Goal: Obtain resource: Obtain resource

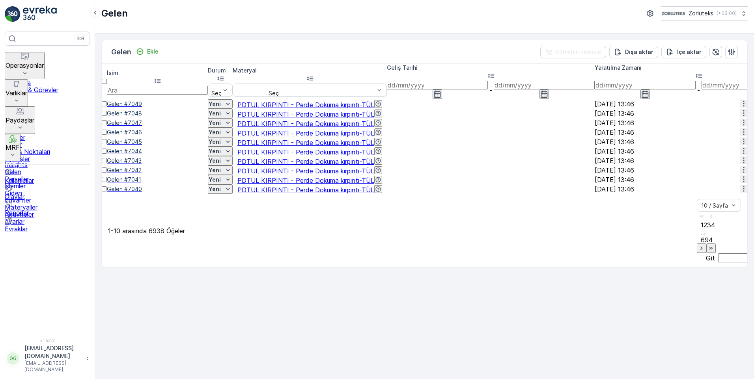
click at [107, 108] on div at bounding box center [104, 108] width 5 height 0
click at [107, 101] on input "checkbox" at bounding box center [104, 103] width 5 height 5
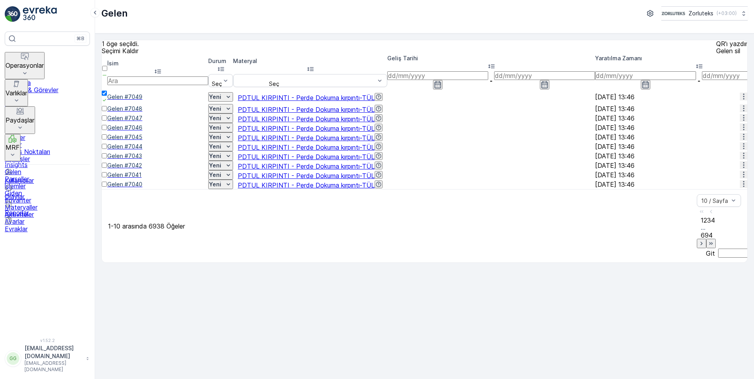
click at [107, 112] on div at bounding box center [105, 112] width 6 height 0
click at [107, 111] on input "checkbox" at bounding box center [104, 108] width 5 height 5
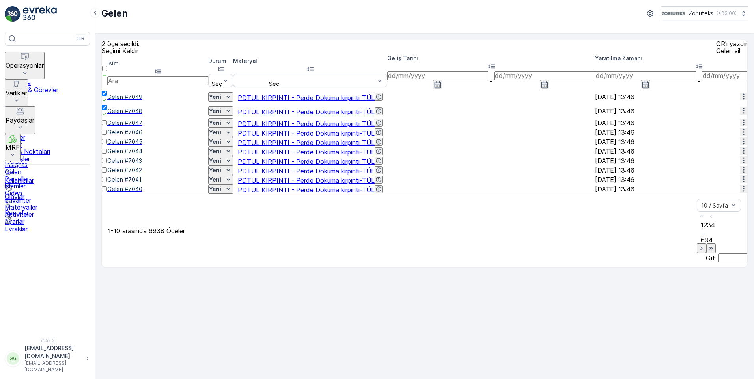
click at [107, 127] on div at bounding box center [105, 127] width 6 height 0
click at [107, 125] on input "checkbox" at bounding box center [104, 122] width 5 height 5
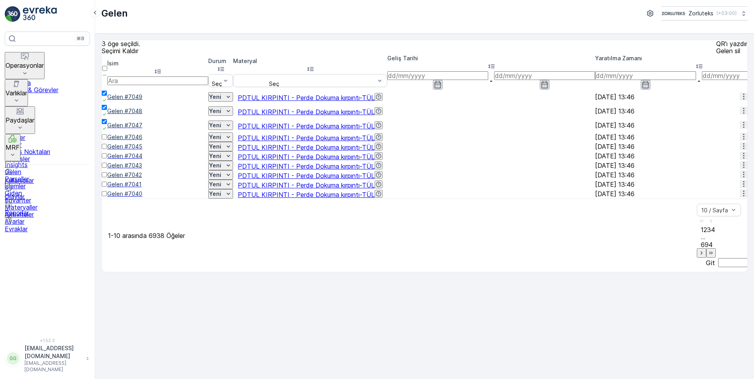
click at [107, 141] on div at bounding box center [105, 141] width 6 height 0
click at [107, 140] on input "checkbox" at bounding box center [104, 136] width 5 height 5
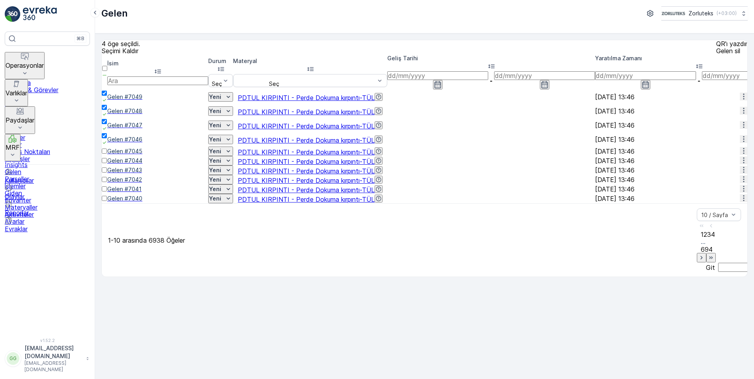
click at [107, 155] on div at bounding box center [105, 155] width 6 height 0
click at [107, 154] on input "checkbox" at bounding box center [104, 151] width 5 height 5
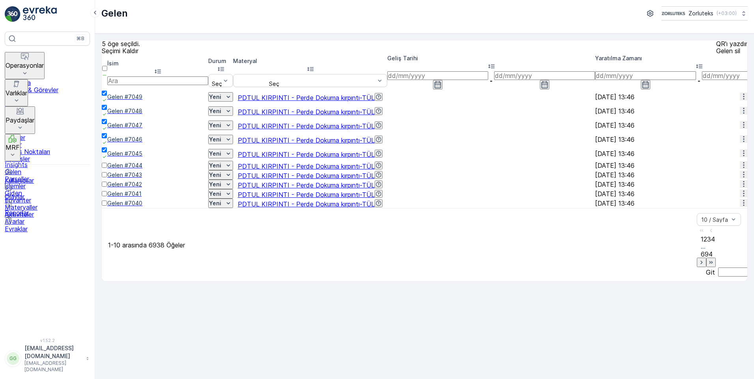
click at [107, 169] on div at bounding box center [105, 169] width 6 height 0
click at [107, 168] on input "checkbox" at bounding box center [104, 165] width 5 height 5
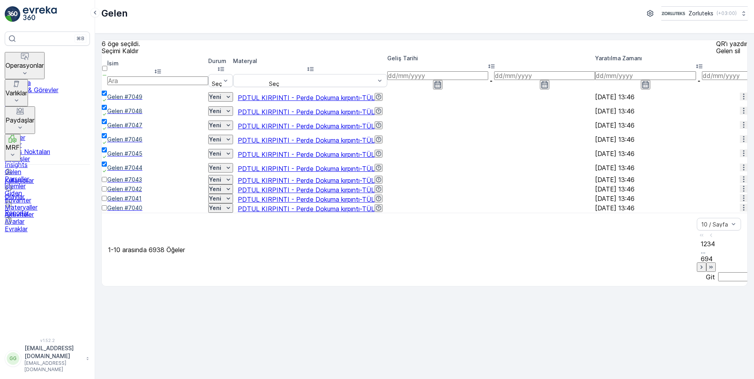
drag, startPoint x: 110, startPoint y: 212, endPoint x: 121, endPoint y: 233, distance: 23.5
click at [107, 183] on div at bounding box center [105, 183] width 6 height 0
click at [107, 182] on input "checkbox" at bounding box center [104, 179] width 5 height 5
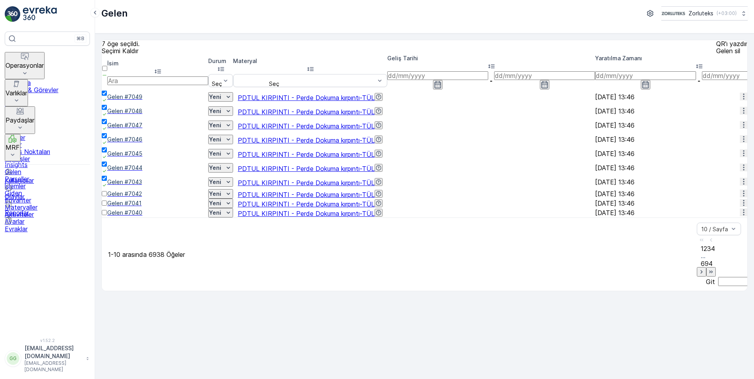
click at [107, 198] on div at bounding box center [105, 198] width 6 height 0
click at [107, 196] on input "checkbox" at bounding box center [104, 193] width 5 height 5
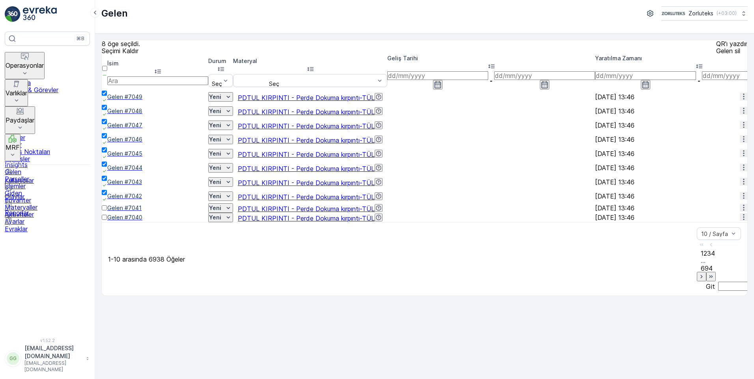
drag, startPoint x: 110, startPoint y: 248, endPoint x: 115, endPoint y: 263, distance: 15.0
click at [107, 212] on div at bounding box center [105, 212] width 6 height 0
click at [107, 211] on input "checkbox" at bounding box center [104, 207] width 5 height 5
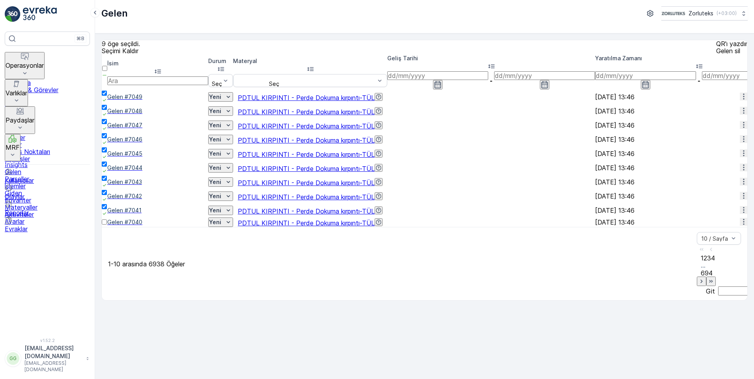
drag, startPoint x: 112, startPoint y: 269, endPoint x: 190, endPoint y: 274, distance: 77.8
click at [107, 226] on div at bounding box center [105, 226] width 6 height 0
click at [107, 225] on input "checkbox" at bounding box center [104, 222] width 5 height 5
click at [697, 290] on icon "button" at bounding box center [701, 286] width 8 height 8
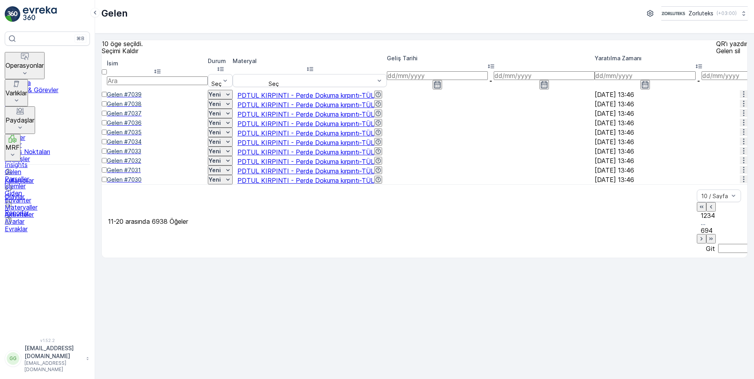
click at [107, 98] on div at bounding box center [104, 98] width 5 height 0
click at [107, 97] on input "checkbox" at bounding box center [104, 94] width 5 height 5
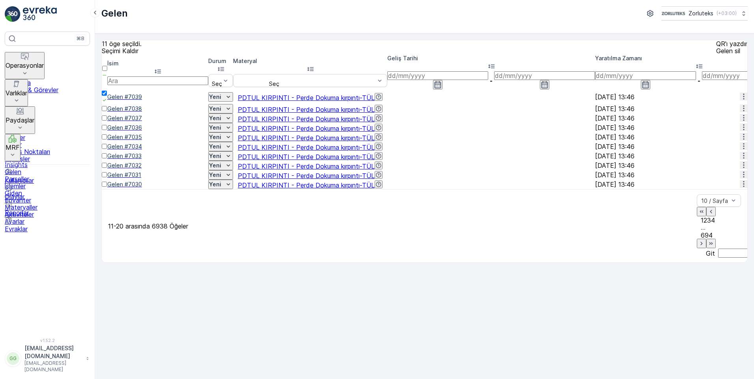
click at [107, 112] on div at bounding box center [105, 112] width 6 height 0
click at [107, 111] on input "checkbox" at bounding box center [104, 108] width 5 height 5
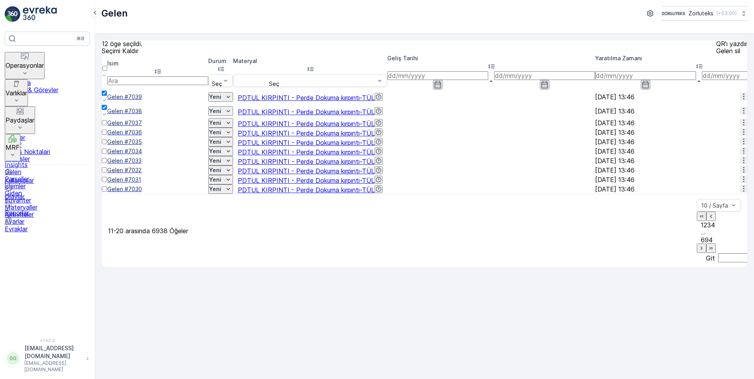
click at [107, 127] on div at bounding box center [105, 127] width 6 height 0
click at [107, 125] on input "checkbox" at bounding box center [104, 122] width 5 height 5
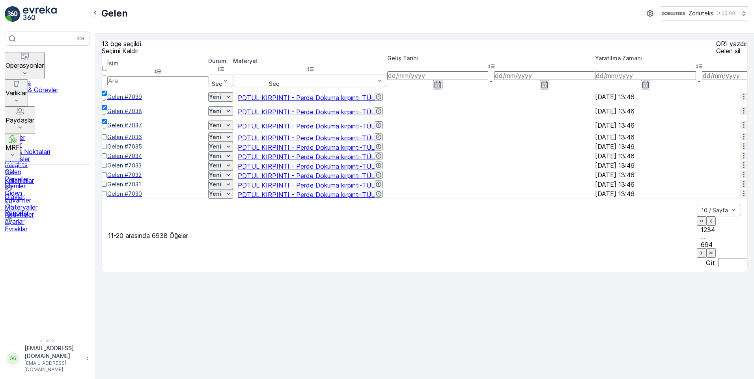
drag, startPoint x: 112, startPoint y: 151, endPoint x: 111, endPoint y: 170, distance: 18.6
click at [107, 141] on div at bounding box center [105, 141] width 6 height 0
click at [107, 140] on input "checkbox" at bounding box center [104, 136] width 5 height 5
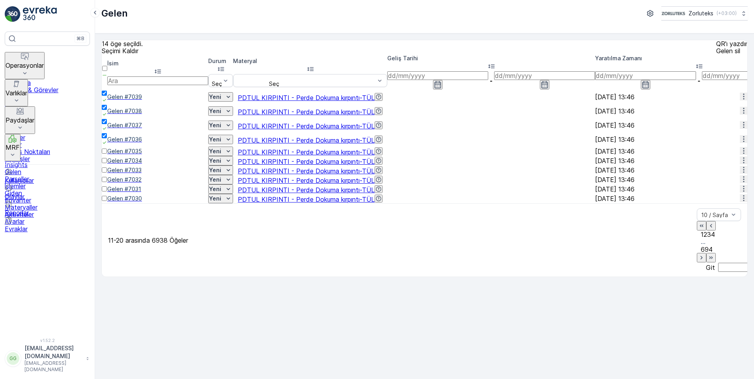
click at [107, 155] on div at bounding box center [105, 155] width 6 height 0
click at [107, 154] on input "checkbox" at bounding box center [104, 151] width 5 height 5
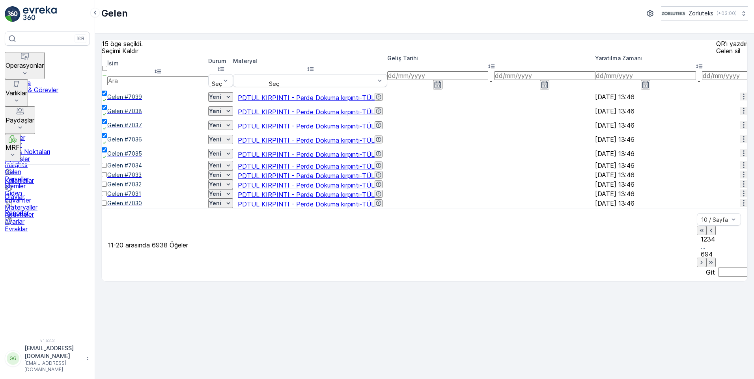
click at [107, 169] on div at bounding box center [105, 169] width 6 height 0
click at [107, 168] on input "checkbox" at bounding box center [104, 165] width 5 height 5
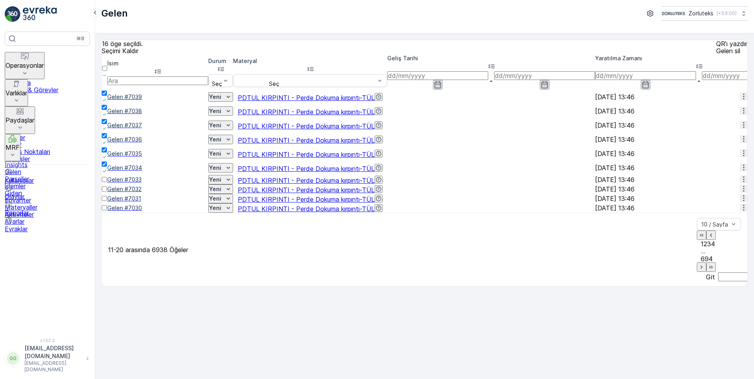
drag, startPoint x: 113, startPoint y: 211, endPoint x: 113, endPoint y: 221, distance: 10.3
click at [107, 183] on div at bounding box center [105, 183] width 6 height 0
click at [107, 182] on input "checkbox" at bounding box center [104, 179] width 5 height 5
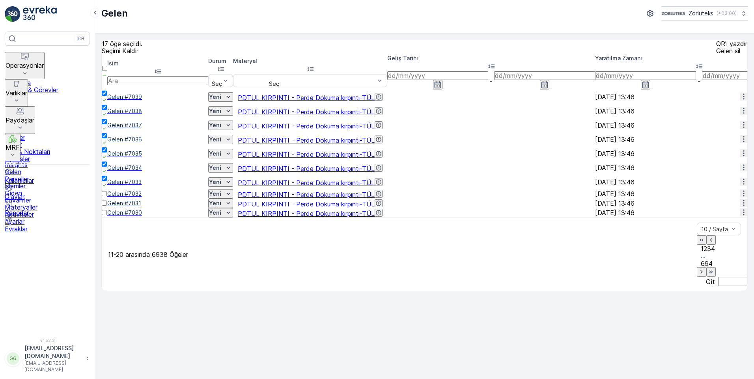
click at [107, 199] on td at bounding box center [105, 193] width 6 height 9
drag, startPoint x: 110, startPoint y: 233, endPoint x: 112, endPoint y: 242, distance: 8.5
click at [107, 199] on td at bounding box center [105, 193] width 6 height 9
click at [107, 198] on div at bounding box center [105, 198] width 6 height 0
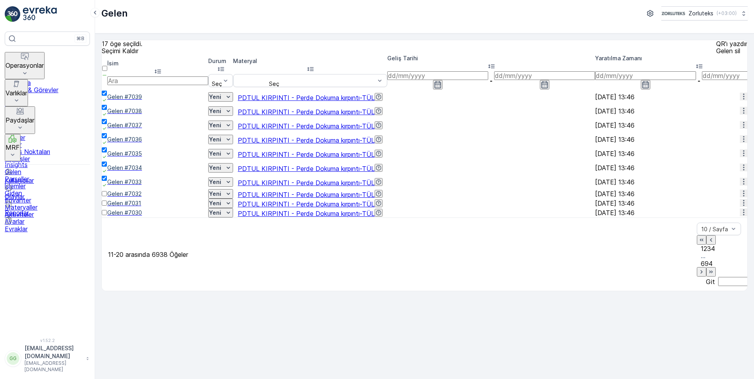
click at [107, 196] on input "checkbox" at bounding box center [104, 193] width 5 height 5
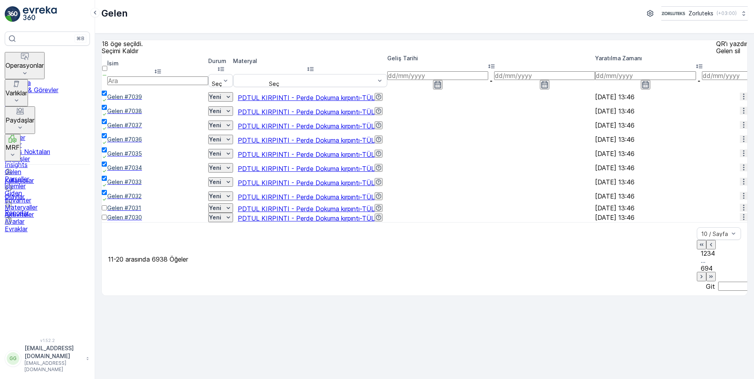
click at [107, 212] on div at bounding box center [105, 212] width 6 height 0
click at [107, 211] on input "checkbox" at bounding box center [104, 207] width 5 height 5
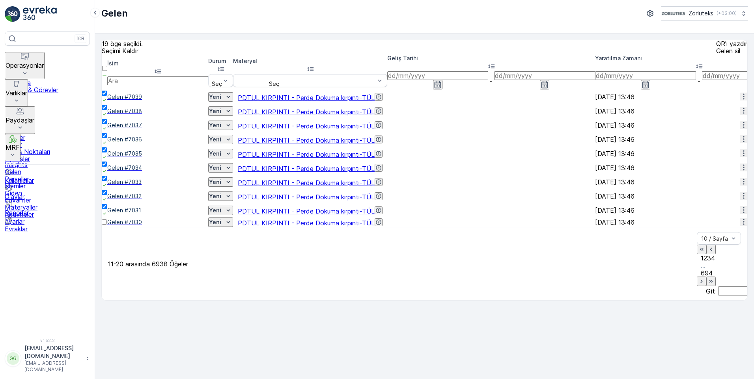
click at [107, 226] on div at bounding box center [105, 226] width 6 height 0
click at [107, 225] on input "checkbox" at bounding box center [104, 222] width 5 height 5
click at [697, 290] on icon "button" at bounding box center [701, 286] width 8 height 8
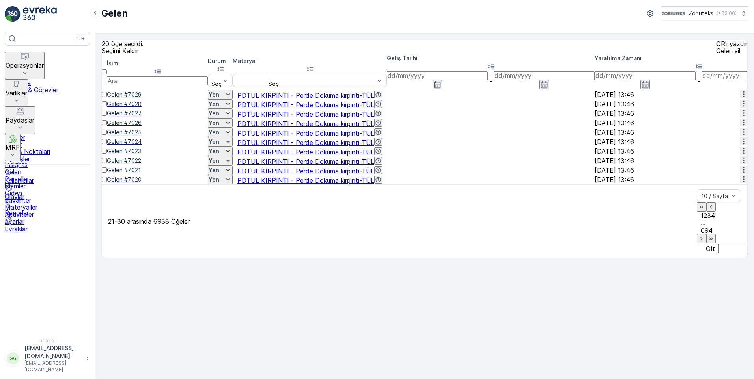
click at [107, 98] on div at bounding box center [104, 98] width 5 height 0
click at [107, 96] on input "checkbox" at bounding box center [104, 94] width 5 height 5
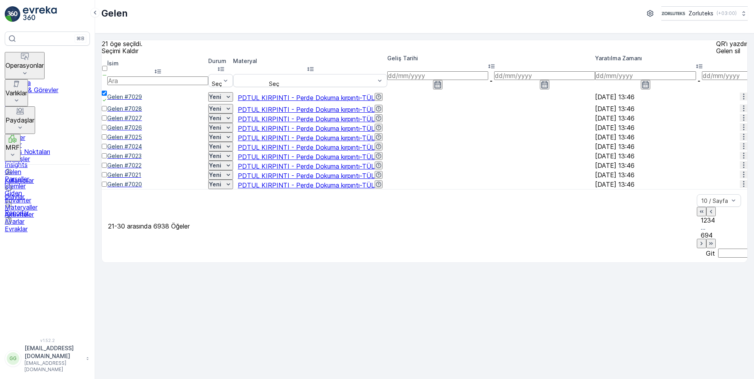
drag, startPoint x: 110, startPoint y: 114, endPoint x: 109, endPoint y: 128, distance: 13.8
click at [107, 112] on div at bounding box center [105, 112] width 6 height 0
click at [107, 111] on input "checkbox" at bounding box center [104, 108] width 5 height 5
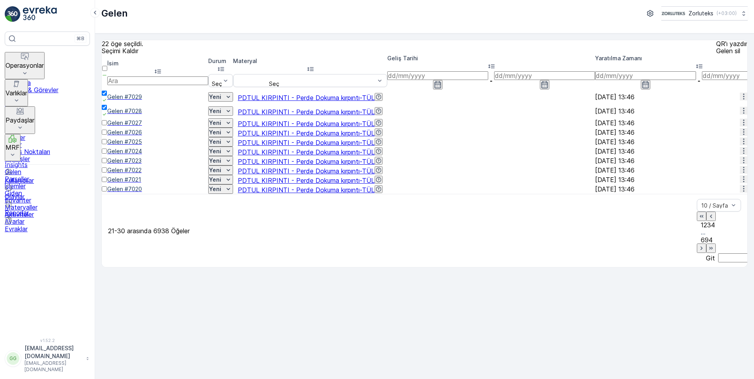
click at [107, 127] on div at bounding box center [105, 127] width 6 height 0
click at [107, 125] on input "checkbox" at bounding box center [104, 122] width 5 height 5
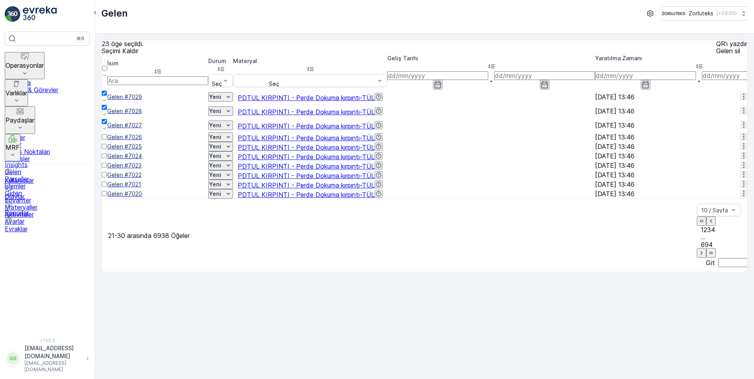
click at [106, 142] on td at bounding box center [105, 136] width 6 height 9
drag, startPoint x: 109, startPoint y: 153, endPoint x: 110, endPoint y: 160, distance: 6.4
click at [107, 141] on div at bounding box center [105, 141] width 6 height 0
click at [107, 140] on input "checkbox" at bounding box center [104, 136] width 5 height 5
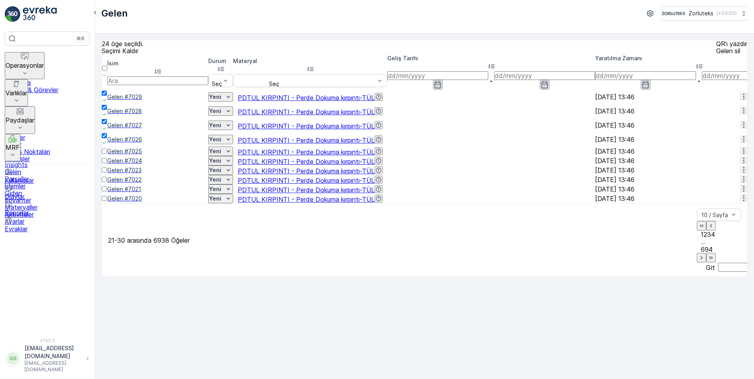
click at [107, 155] on div at bounding box center [105, 155] width 6 height 0
click at [107, 154] on input "checkbox" at bounding box center [104, 151] width 5 height 5
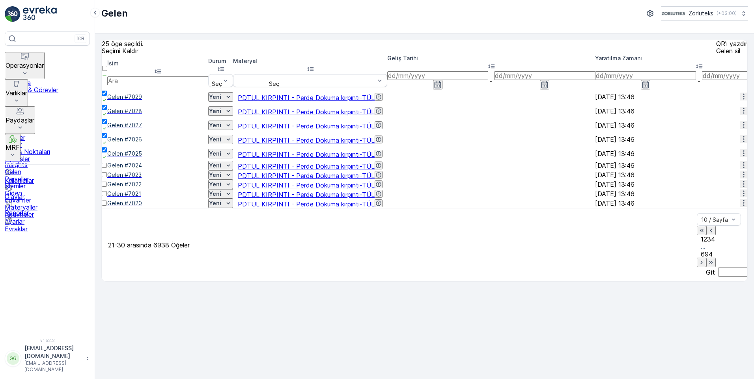
click at [107, 169] on div at bounding box center [105, 169] width 6 height 0
click at [107, 168] on input "checkbox" at bounding box center [104, 165] width 5 height 5
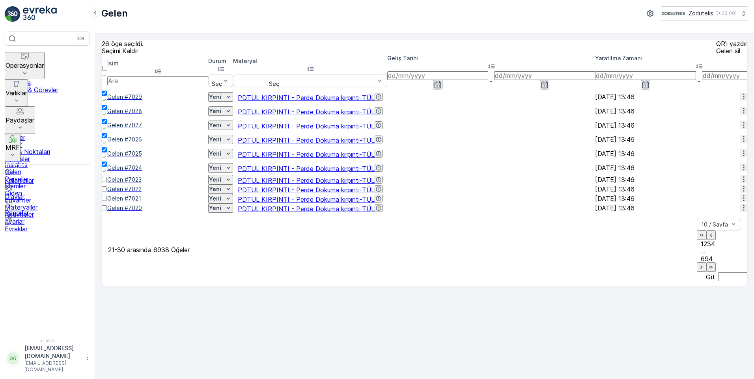
click at [107, 183] on div at bounding box center [105, 183] width 6 height 0
click at [107, 182] on input "checkbox" at bounding box center [104, 179] width 5 height 5
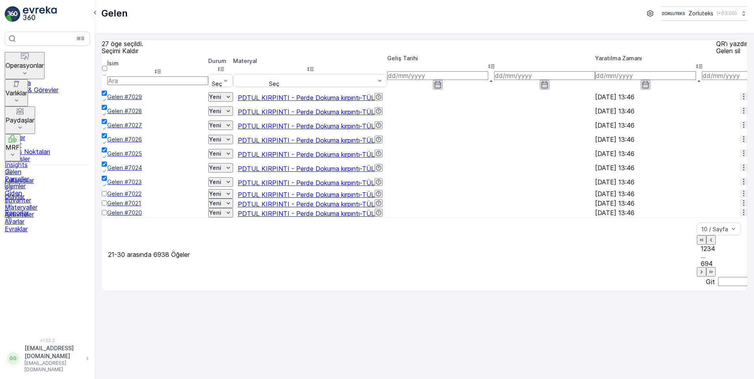
click at [107, 198] on div at bounding box center [105, 198] width 6 height 0
click at [107, 196] on input "checkbox" at bounding box center [104, 193] width 5 height 5
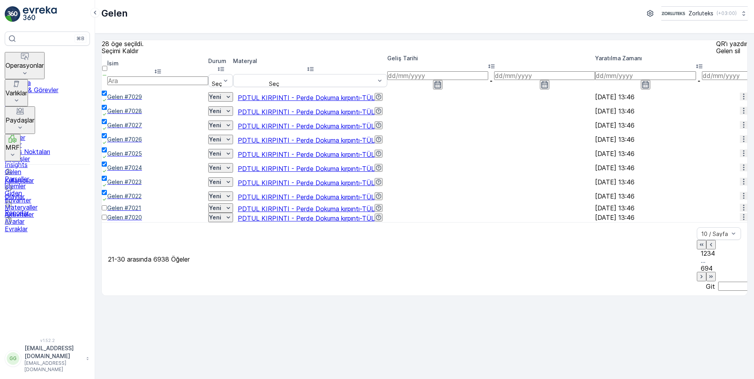
click at [107, 212] on div at bounding box center [105, 212] width 6 height 0
click at [107, 211] on input "checkbox" at bounding box center [104, 207] width 5 height 5
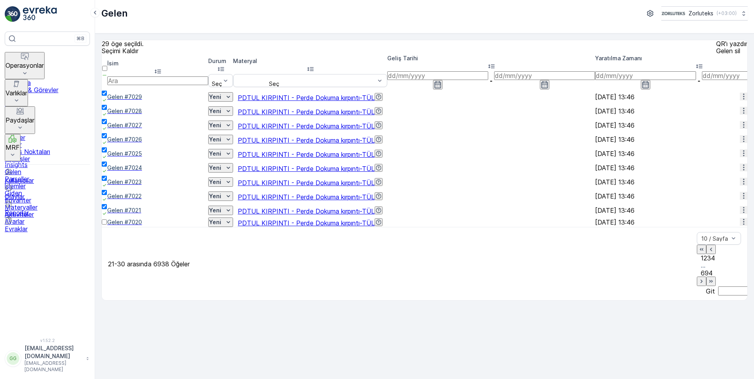
click at [107, 226] on div at bounding box center [105, 226] width 6 height 0
click at [107, 225] on input "checkbox" at bounding box center [104, 222] width 5 height 5
click at [700, 288] on icon "button" at bounding box center [701, 287] width 2 height 4
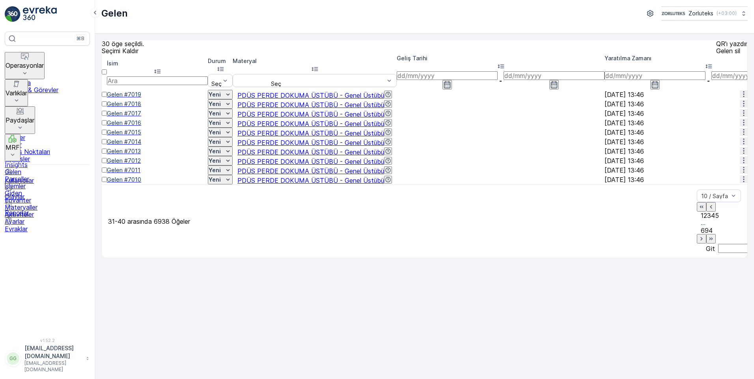
click at [107, 99] on td at bounding box center [104, 94] width 5 height 9
click at [107, 98] on div at bounding box center [104, 98] width 5 height 0
click at [107, 96] on input "checkbox" at bounding box center [104, 94] width 5 height 5
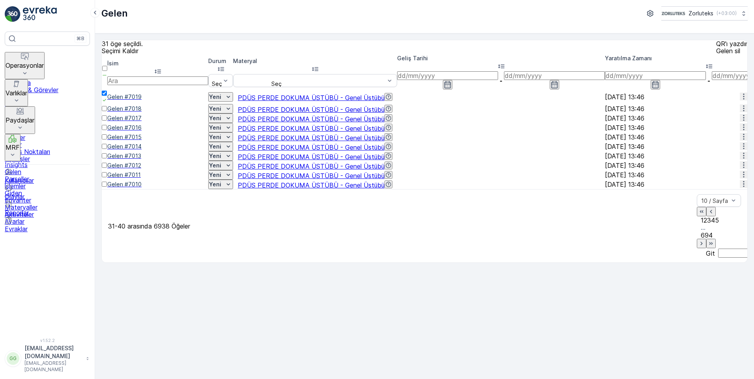
drag, startPoint x: 112, startPoint y: 116, endPoint x: 108, endPoint y: 133, distance: 17.8
click at [107, 112] on div at bounding box center [105, 112] width 6 height 0
click at [107, 111] on input "checkbox" at bounding box center [104, 108] width 5 height 5
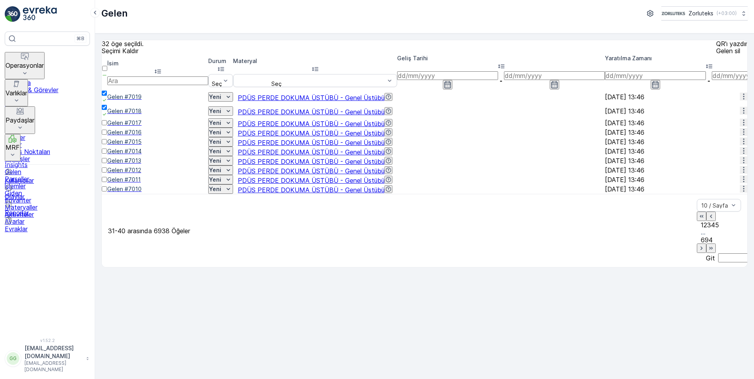
click at [107, 127] on div at bounding box center [105, 127] width 6 height 0
click at [107, 125] on input "checkbox" at bounding box center [104, 122] width 5 height 5
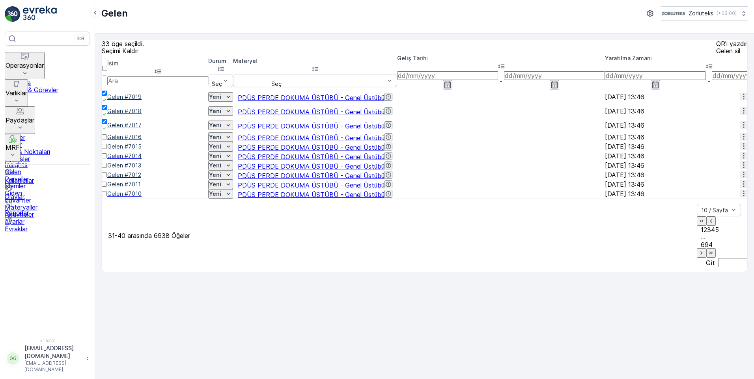
drag, startPoint x: 112, startPoint y: 155, endPoint x: 112, endPoint y: 168, distance: 13.4
click at [107, 141] on div at bounding box center [105, 141] width 6 height 0
click at [107, 140] on input "checkbox" at bounding box center [104, 136] width 5 height 5
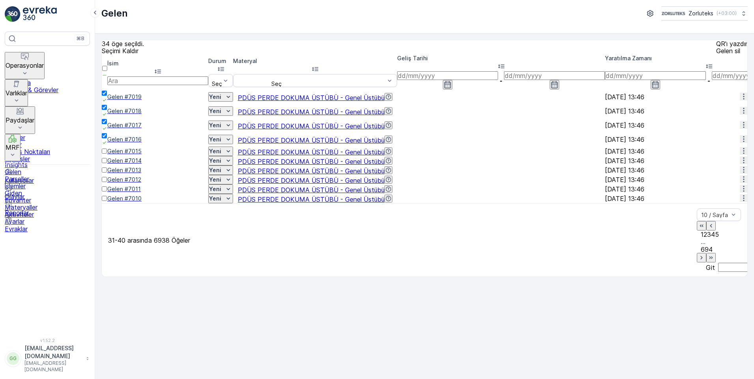
click at [107, 155] on div at bounding box center [105, 155] width 6 height 0
click at [107, 154] on input "checkbox" at bounding box center [104, 151] width 5 height 5
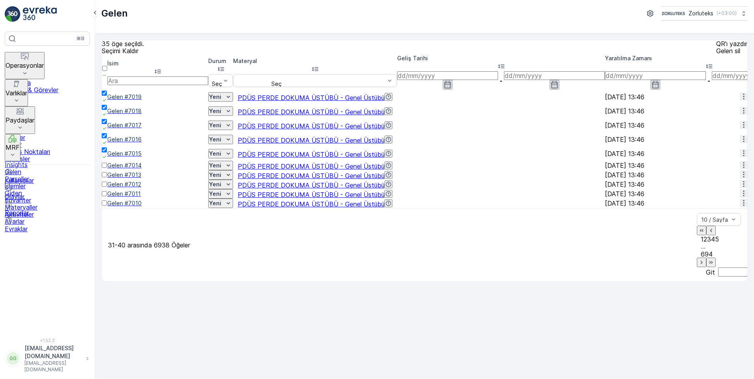
drag, startPoint x: 111, startPoint y: 191, endPoint x: 111, endPoint y: 201, distance: 9.5
click at [107, 169] on div at bounding box center [105, 169] width 6 height 0
click at [107, 168] on input "checkbox" at bounding box center [104, 165] width 5 height 5
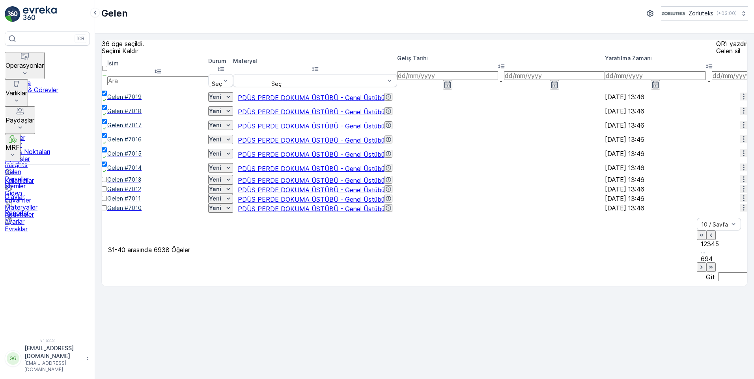
click at [107, 183] on div at bounding box center [105, 183] width 6 height 0
click at [107, 182] on input "checkbox" at bounding box center [104, 179] width 5 height 5
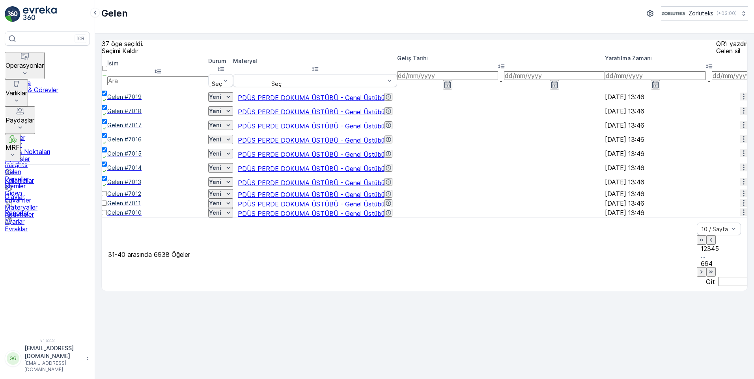
drag, startPoint x: 112, startPoint y: 225, endPoint x: 114, endPoint y: 238, distance: 13.1
click at [107, 199] on td at bounding box center [105, 193] width 6 height 9
click at [107, 198] on div at bounding box center [105, 198] width 6 height 0
click at [107, 196] on input "checkbox" at bounding box center [104, 193] width 5 height 5
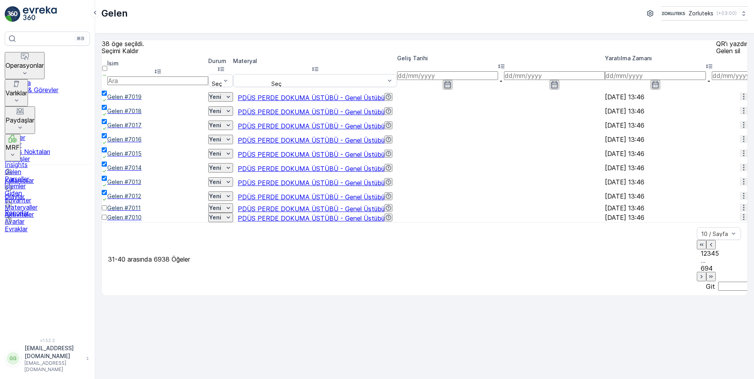
click at [107, 212] on div at bounding box center [105, 212] width 6 height 0
click at [107, 211] on input "checkbox" at bounding box center [104, 207] width 5 height 5
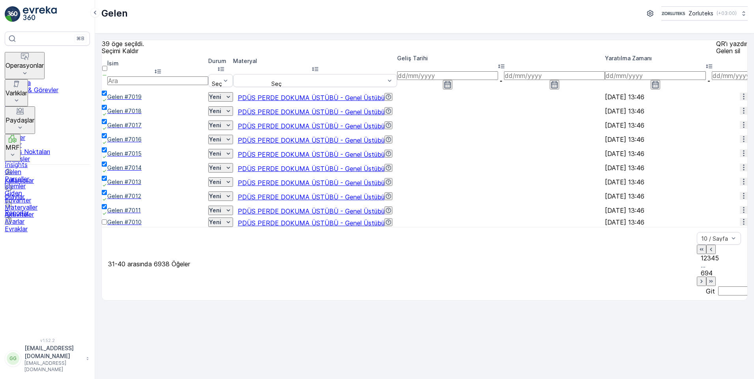
drag, startPoint x: 110, startPoint y: 265, endPoint x: 136, endPoint y: 276, distance: 27.9
click at [107, 226] on div at bounding box center [105, 226] width 6 height 0
click at [107, 225] on input "checkbox" at bounding box center [104, 222] width 5 height 5
click at [697, 290] on icon "button" at bounding box center [701, 286] width 8 height 8
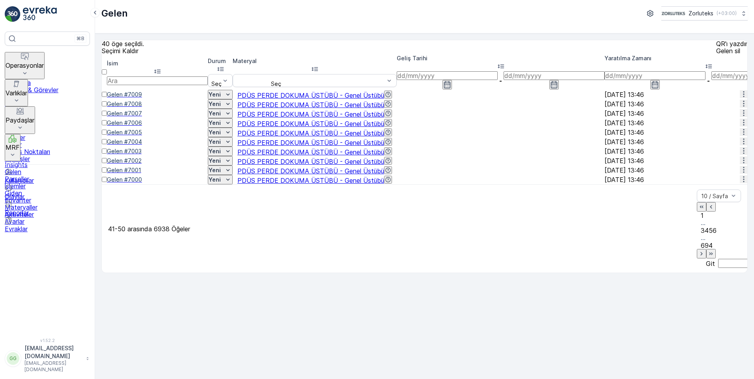
drag, startPoint x: 112, startPoint y: 96, endPoint x: 112, endPoint y: 101, distance: 5.5
click at [107, 98] on div at bounding box center [104, 98] width 5 height 0
click at [107, 96] on input "checkbox" at bounding box center [104, 94] width 5 height 5
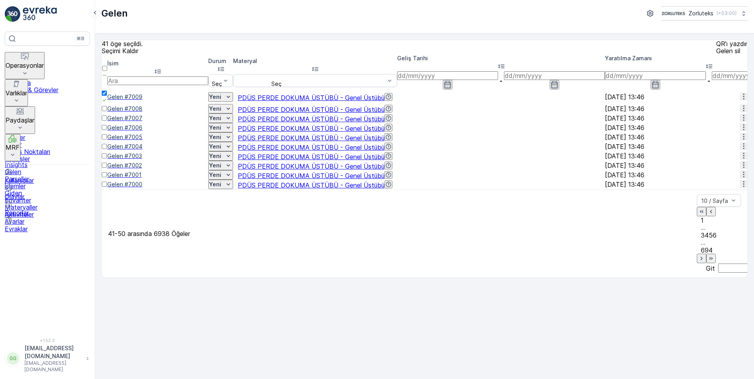
click at [107, 112] on div at bounding box center [105, 112] width 6 height 0
click at [107, 111] on input "checkbox" at bounding box center [104, 108] width 5 height 5
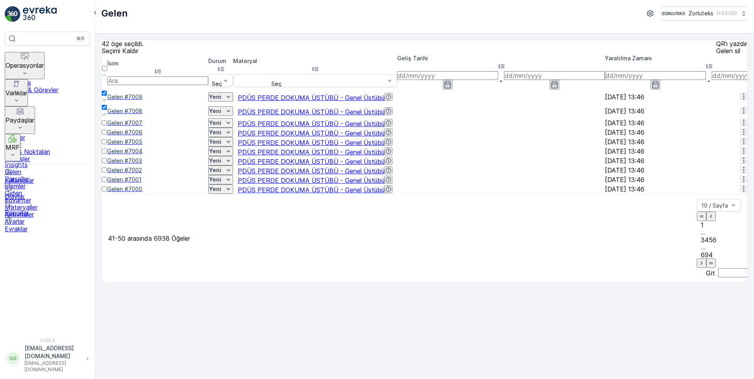
click at [107, 127] on div at bounding box center [105, 127] width 6 height 0
click at [107, 125] on input "checkbox" at bounding box center [104, 122] width 5 height 5
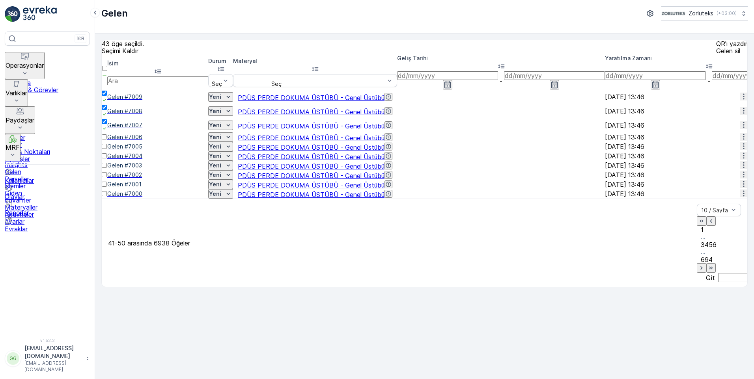
click at [107, 141] on div at bounding box center [105, 141] width 6 height 0
click at [107, 140] on input "checkbox" at bounding box center [104, 136] width 5 height 5
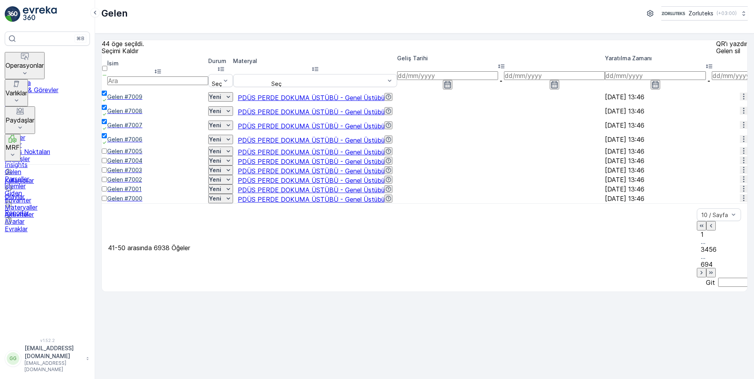
click at [107, 156] on td at bounding box center [105, 151] width 6 height 9
click at [107, 155] on div at bounding box center [105, 155] width 6 height 0
click at [107, 154] on input "checkbox" at bounding box center [104, 151] width 5 height 5
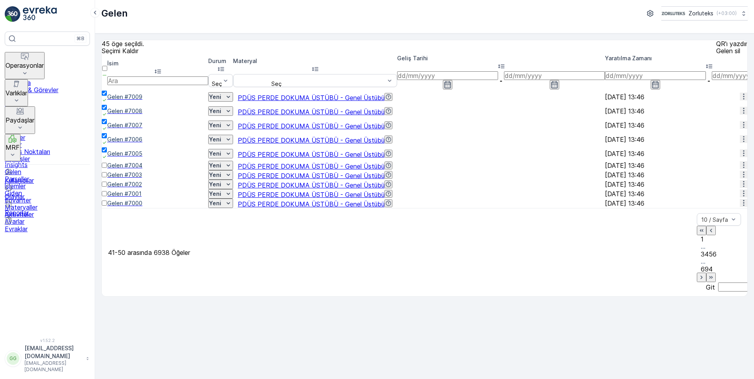
click at [107, 169] on div at bounding box center [105, 169] width 6 height 0
click at [107, 168] on input "checkbox" at bounding box center [104, 165] width 5 height 5
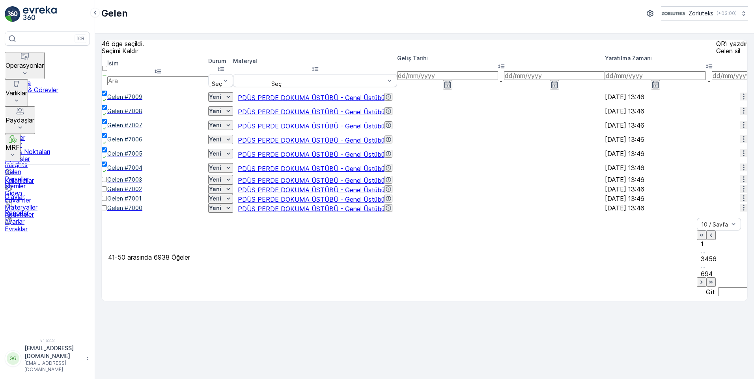
click at [107, 183] on div at bounding box center [105, 183] width 6 height 0
click at [107, 182] on input "checkbox" at bounding box center [104, 179] width 5 height 5
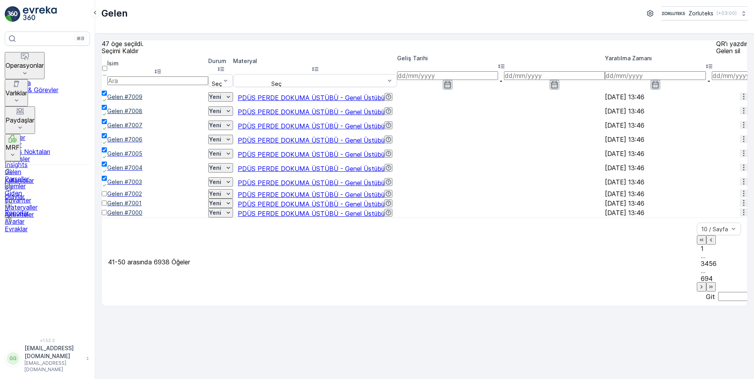
click at [107, 198] on div at bounding box center [105, 198] width 6 height 0
click at [107, 196] on input "checkbox" at bounding box center [104, 193] width 5 height 5
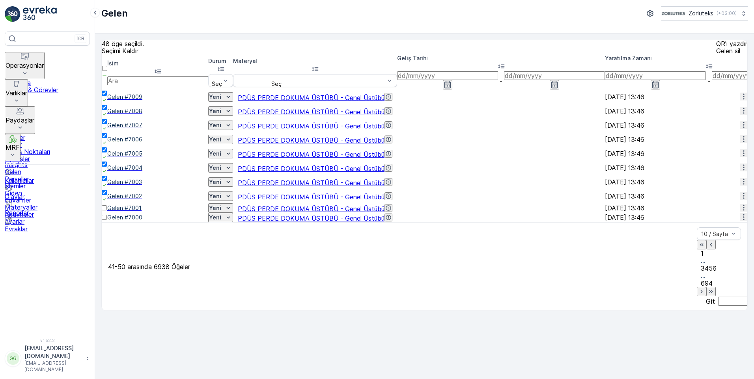
click at [107, 212] on div at bounding box center [105, 212] width 6 height 0
click at [107, 211] on input "checkbox" at bounding box center [104, 207] width 5 height 5
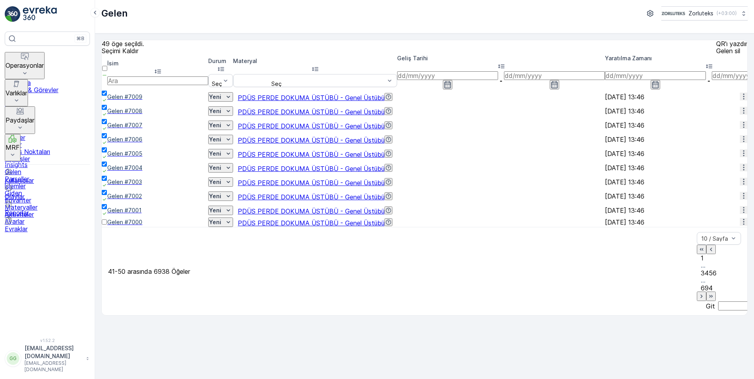
click at [107, 226] on div at bounding box center [105, 226] width 6 height 0
click at [107, 225] on input "checkbox" at bounding box center [104, 222] width 5 height 5
click at [697, 297] on icon "button" at bounding box center [701, 301] width 8 height 8
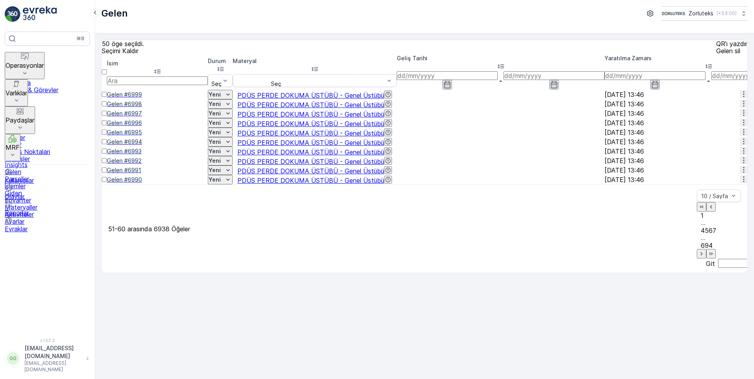
click at [107, 98] on div at bounding box center [104, 98] width 5 height 0
click at [107, 97] on input "checkbox" at bounding box center [104, 94] width 5 height 5
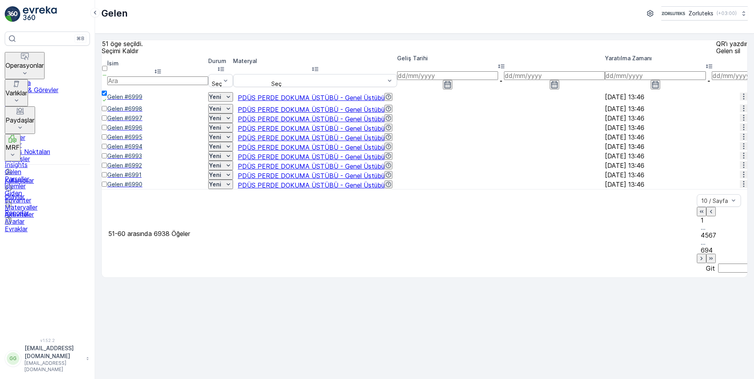
click at [107, 112] on div at bounding box center [105, 112] width 6 height 0
click at [107, 111] on input "checkbox" at bounding box center [104, 108] width 5 height 5
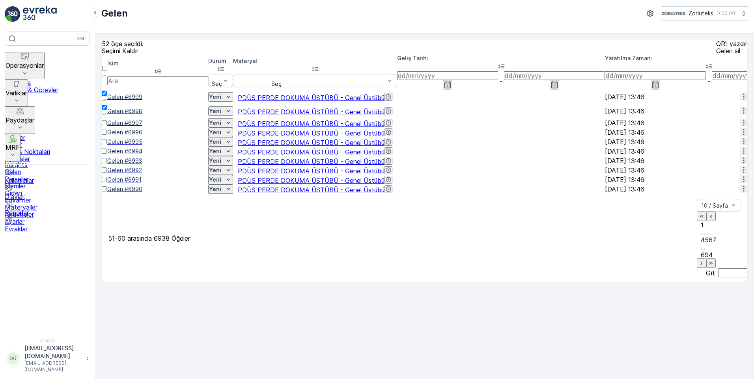
click at [107, 127] on div at bounding box center [105, 127] width 6 height 0
click at [107, 125] on input "checkbox" at bounding box center [104, 122] width 5 height 5
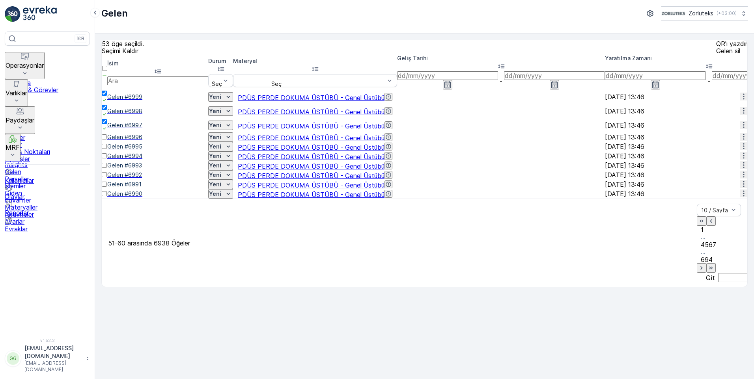
click at [107, 141] on div at bounding box center [105, 141] width 6 height 0
click at [107, 140] on input "checkbox" at bounding box center [104, 136] width 5 height 5
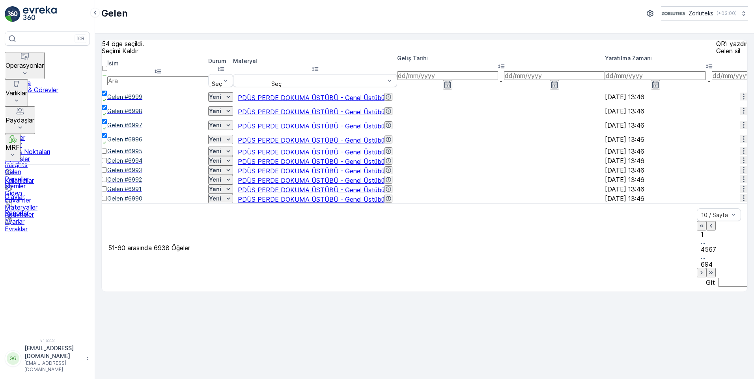
drag, startPoint x: 112, startPoint y: 172, endPoint x: 117, endPoint y: 184, distance: 13.1
click at [107, 155] on div at bounding box center [105, 155] width 6 height 0
click at [107, 154] on input "checkbox" at bounding box center [104, 151] width 5 height 5
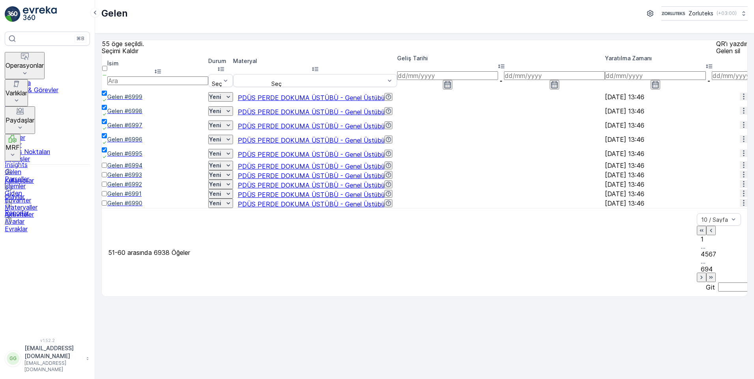
click at [107, 169] on div at bounding box center [105, 169] width 6 height 0
click at [107, 168] on input "checkbox" at bounding box center [104, 165] width 5 height 5
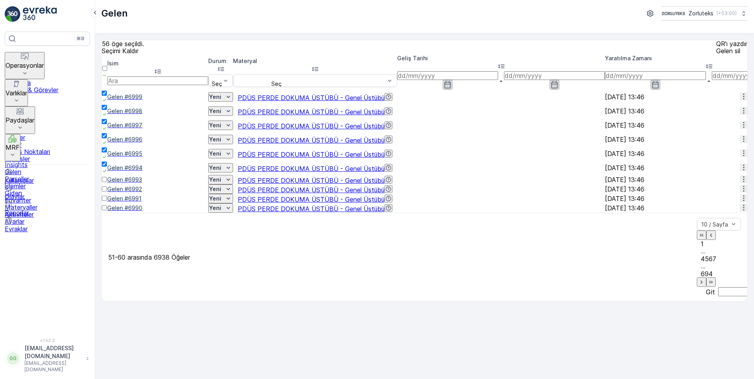
click at [107, 183] on div at bounding box center [105, 183] width 6 height 0
click at [107, 182] on input "checkbox" at bounding box center [104, 179] width 5 height 5
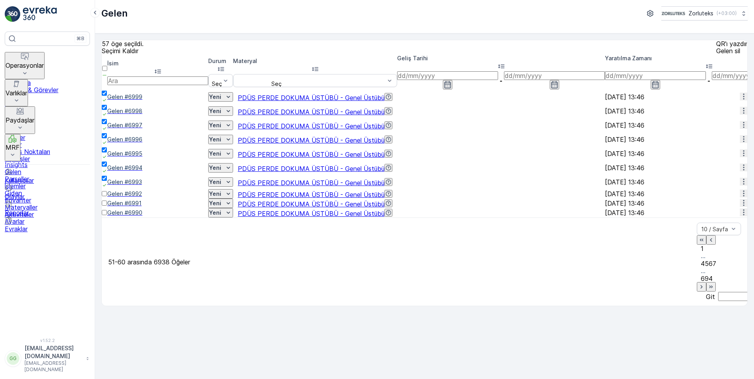
click at [107, 198] on div at bounding box center [105, 198] width 6 height 0
click at [107, 196] on input "checkbox" at bounding box center [104, 193] width 5 height 5
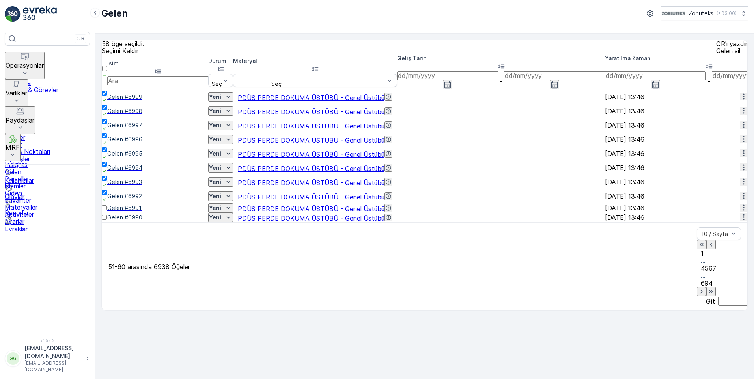
click at [107, 212] on div at bounding box center [105, 212] width 6 height 0
click at [107, 211] on input "checkbox" at bounding box center [104, 207] width 5 height 5
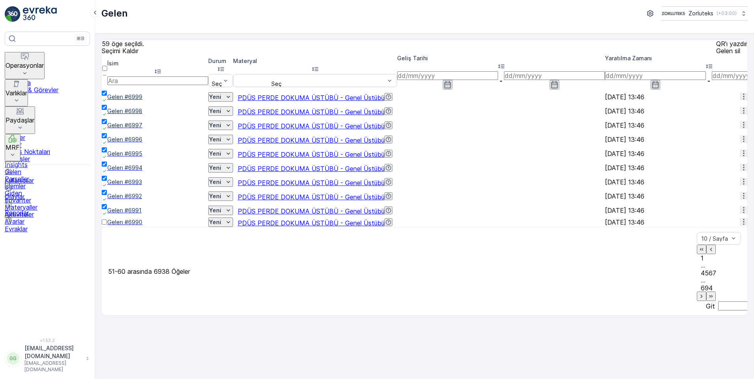
click at [107, 226] on div at bounding box center [105, 226] width 6 height 0
click at [107, 225] on input "checkbox" at bounding box center [104, 222] width 5 height 5
click at [700, 300] on icon "button" at bounding box center [701, 302] width 2 height 4
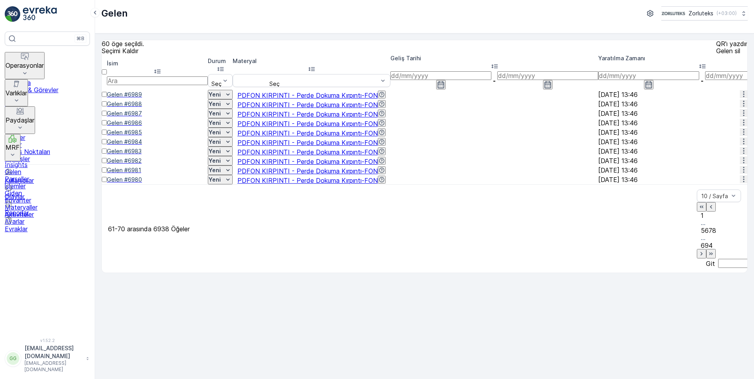
click at [107, 98] on div at bounding box center [104, 98] width 5 height 0
click at [107, 97] on input "checkbox" at bounding box center [104, 94] width 5 height 5
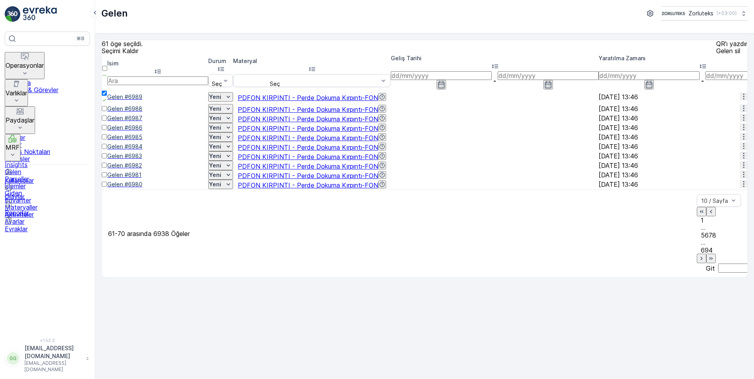
click at [107, 112] on div at bounding box center [105, 112] width 6 height 0
click at [107, 111] on input "checkbox" at bounding box center [104, 108] width 5 height 5
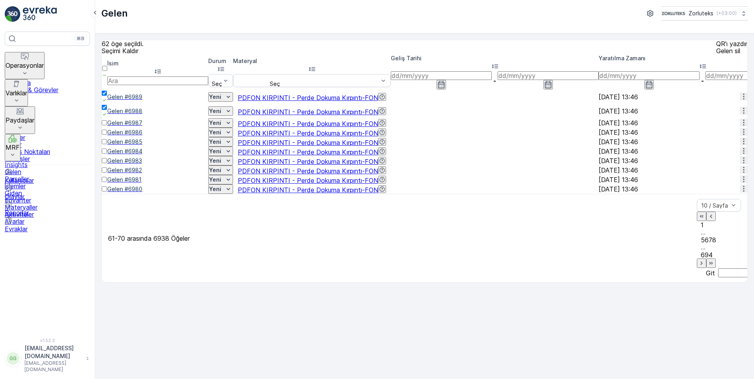
click at [107, 127] on div at bounding box center [105, 127] width 6 height 0
click at [107, 125] on input "checkbox" at bounding box center [104, 122] width 5 height 5
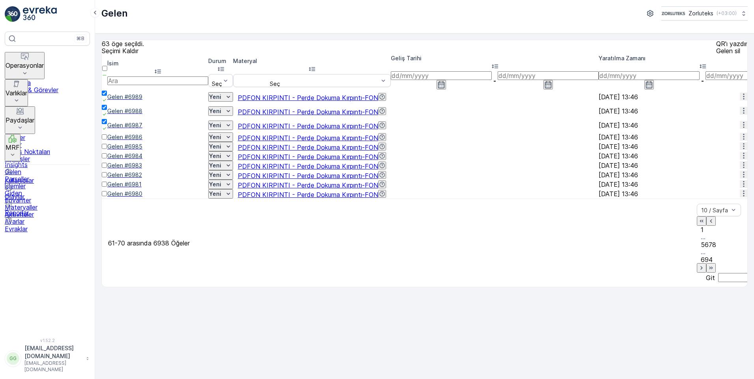
click at [107, 141] on div at bounding box center [105, 141] width 6 height 0
click at [107, 140] on input "checkbox" at bounding box center [104, 136] width 5 height 5
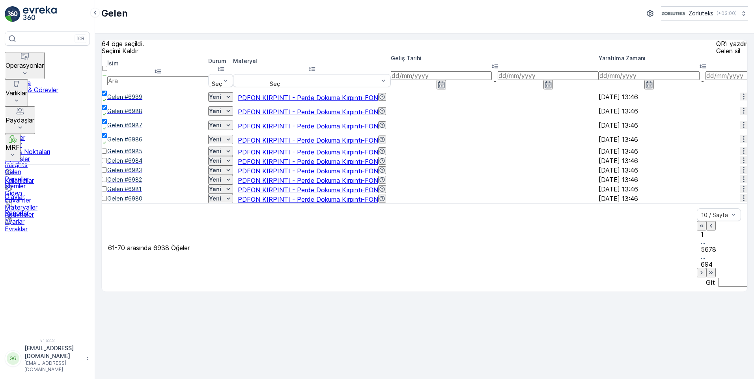
click at [107, 155] on div at bounding box center [105, 155] width 6 height 0
click at [107, 154] on input "checkbox" at bounding box center [104, 151] width 5 height 5
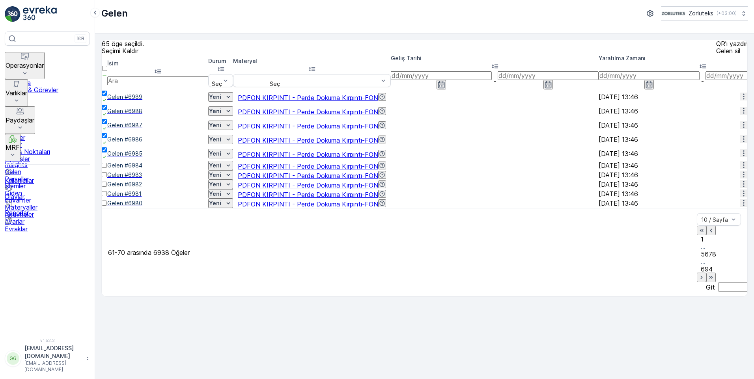
click at [107, 169] on div at bounding box center [105, 169] width 6 height 0
click at [107, 168] on input "checkbox" at bounding box center [104, 165] width 5 height 5
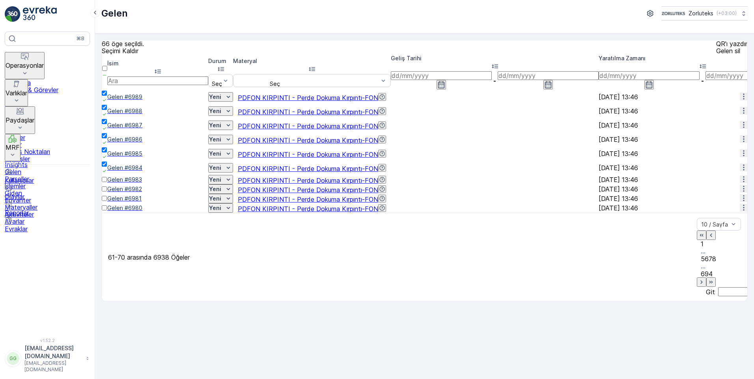
click at [107, 183] on div at bounding box center [105, 183] width 6 height 0
click at [107, 182] on input "checkbox" at bounding box center [104, 179] width 5 height 5
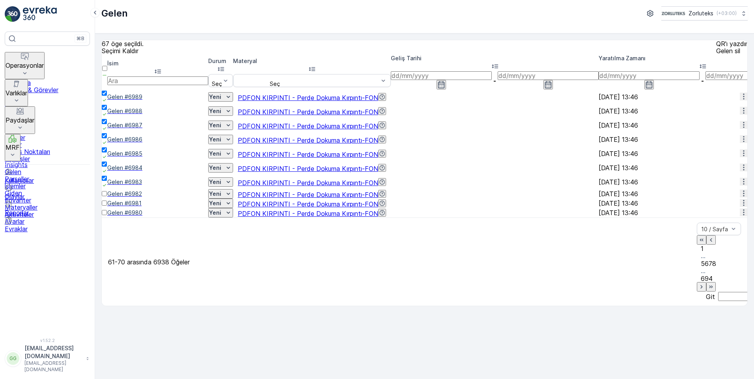
click at [107, 198] on div at bounding box center [105, 198] width 6 height 0
click at [107, 196] on input "checkbox" at bounding box center [104, 193] width 5 height 5
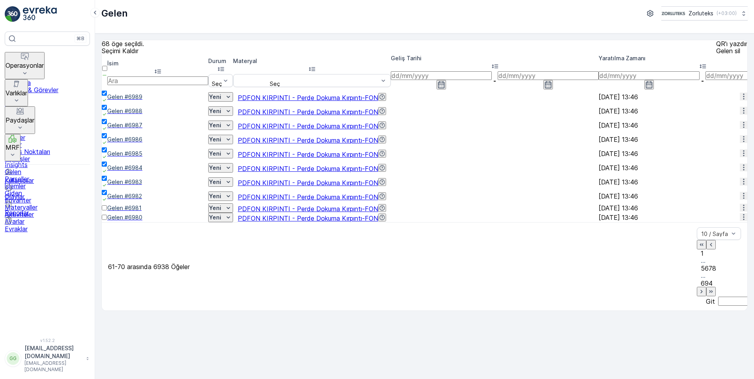
click at [107, 212] on div at bounding box center [105, 212] width 6 height 0
click at [107, 211] on input "checkbox" at bounding box center [104, 207] width 5 height 5
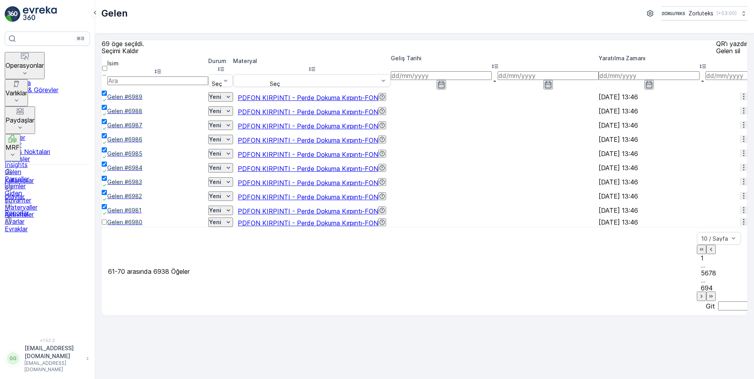
click at [107, 226] on div at bounding box center [105, 226] width 6 height 0
click at [107, 225] on input "checkbox" at bounding box center [104, 222] width 5 height 5
click at [697, 297] on icon "button" at bounding box center [701, 301] width 8 height 8
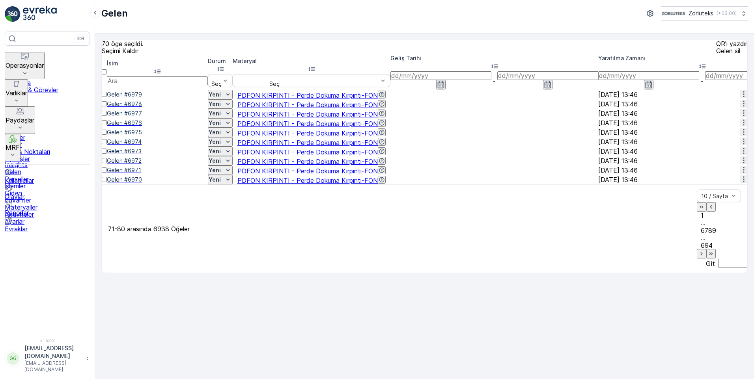
click at [107, 98] on div at bounding box center [104, 98] width 5 height 0
click at [107, 97] on input "checkbox" at bounding box center [104, 94] width 5 height 5
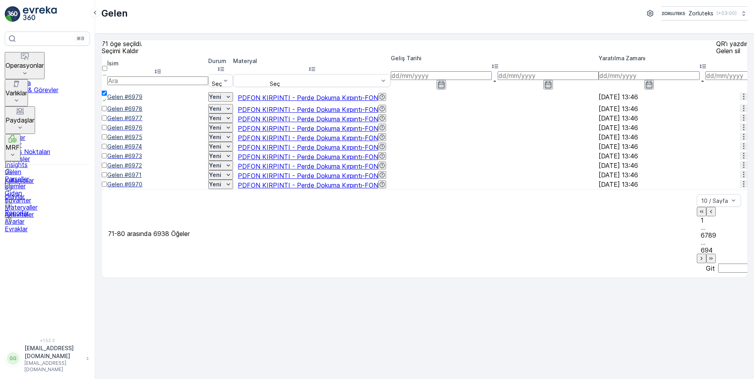
click at [107, 112] on div at bounding box center [105, 112] width 6 height 0
click at [107, 111] on input "checkbox" at bounding box center [104, 108] width 5 height 5
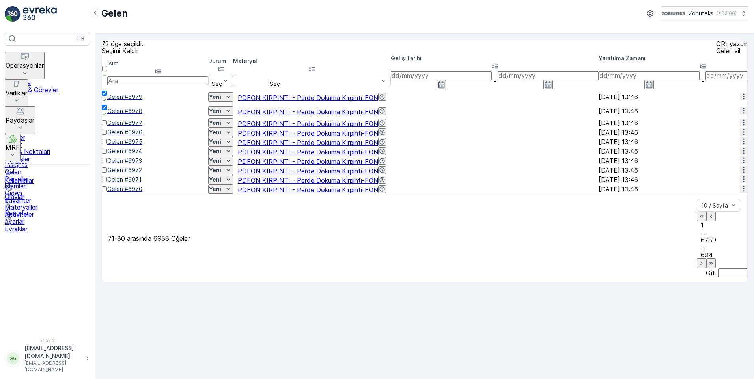
click at [107, 127] on div at bounding box center [105, 127] width 6 height 0
click at [107, 125] on input "checkbox" at bounding box center [104, 122] width 5 height 5
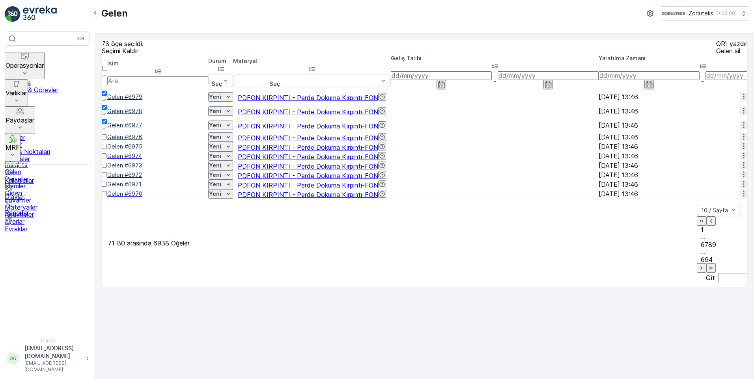
click at [107, 141] on div at bounding box center [105, 141] width 6 height 0
click at [107, 140] on input "checkbox" at bounding box center [104, 136] width 5 height 5
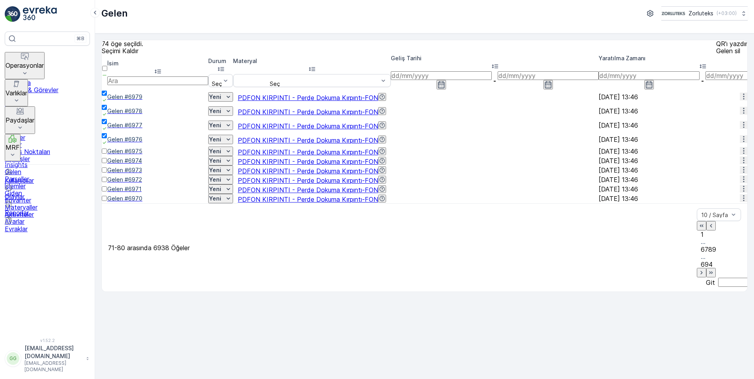
click at [107, 155] on div at bounding box center [105, 155] width 6 height 0
click at [107, 154] on input "checkbox" at bounding box center [104, 151] width 5 height 5
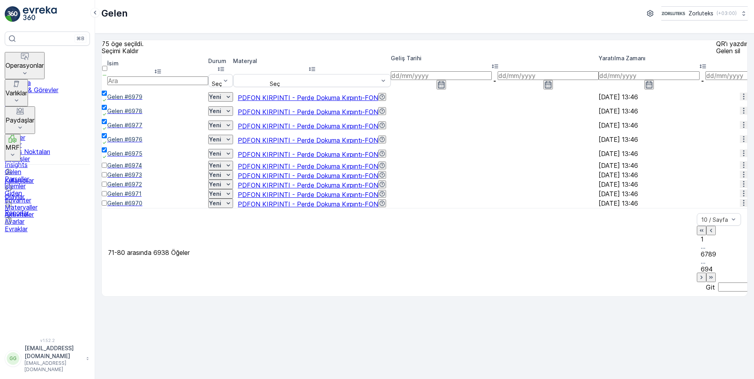
drag, startPoint x: 112, startPoint y: 186, endPoint x: 113, endPoint y: 194, distance: 8.3
click at [107, 170] on td at bounding box center [105, 165] width 6 height 9
click at [107, 169] on div at bounding box center [105, 169] width 6 height 0
click at [107, 168] on input "checkbox" at bounding box center [104, 165] width 5 height 5
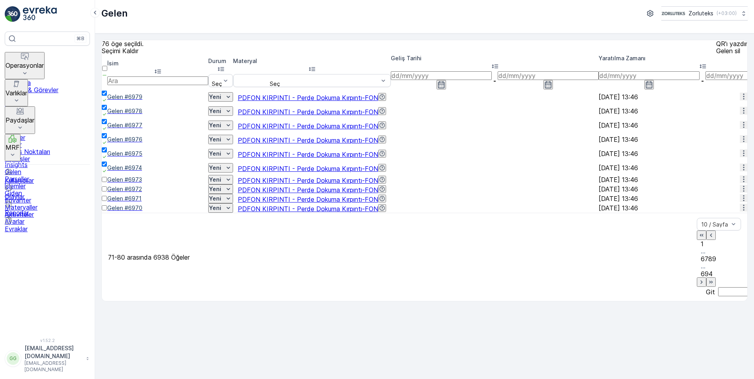
click at [107, 183] on div at bounding box center [105, 183] width 6 height 0
click at [107, 182] on input "checkbox" at bounding box center [104, 179] width 5 height 5
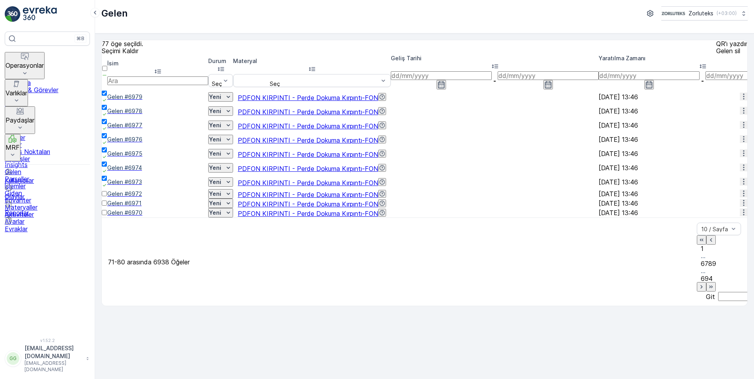
click at [107, 199] on td at bounding box center [105, 193] width 6 height 9
click at [107, 198] on div at bounding box center [105, 198] width 6 height 0
click at [107, 196] on input "checkbox" at bounding box center [104, 193] width 5 height 5
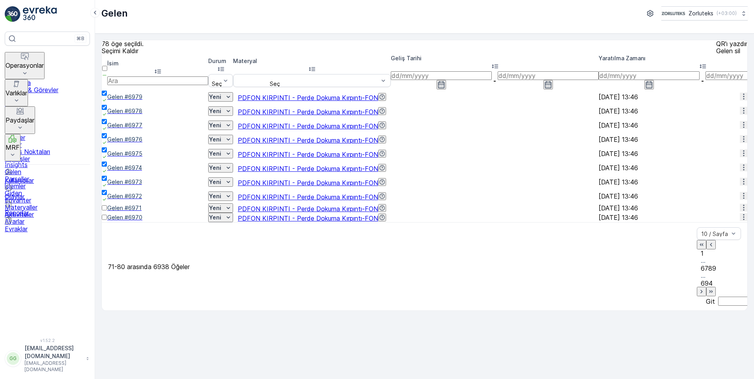
drag, startPoint x: 113, startPoint y: 246, endPoint x: 116, endPoint y: 253, distance: 6.9
click at [107, 212] on div at bounding box center [105, 212] width 6 height 0
click at [107, 211] on input "checkbox" at bounding box center [104, 207] width 5 height 5
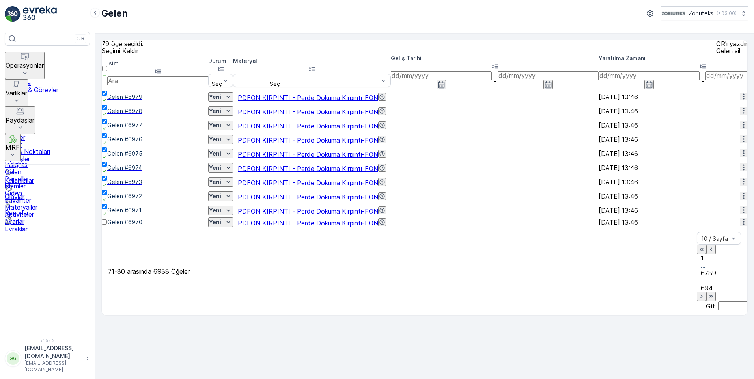
click at [107, 227] on td at bounding box center [105, 222] width 6 height 9
click at [107, 226] on div at bounding box center [105, 226] width 6 height 0
click at [107, 225] on input "checkbox" at bounding box center [104, 222] width 5 height 5
click at [700, 300] on icon "button" at bounding box center [701, 302] width 2 height 4
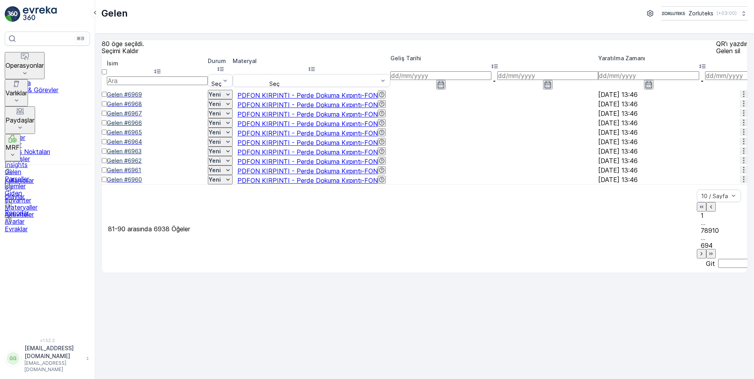
click at [107, 98] on div at bounding box center [104, 98] width 5 height 0
click at [107, 97] on input "checkbox" at bounding box center [104, 94] width 5 height 5
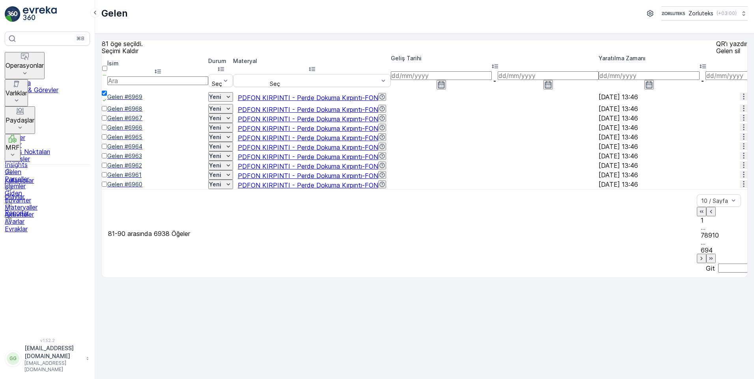
click at [107, 112] on div at bounding box center [105, 112] width 6 height 0
click at [107, 111] on input "checkbox" at bounding box center [104, 108] width 5 height 5
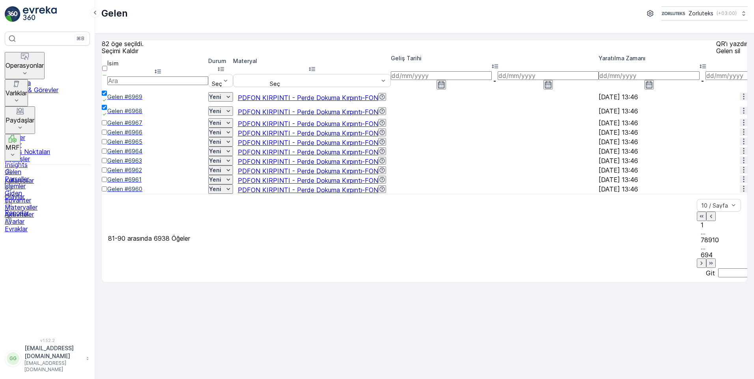
click at [107, 127] on div at bounding box center [105, 127] width 6 height 0
click at [107, 125] on input "checkbox" at bounding box center [104, 122] width 5 height 5
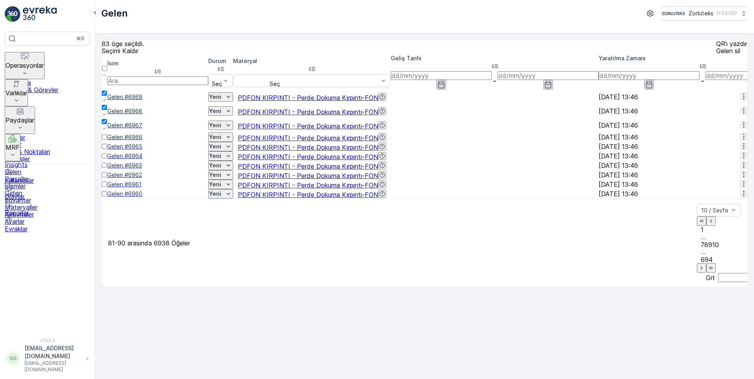
click at [107, 141] on div at bounding box center [105, 141] width 6 height 0
click at [107, 140] on input "checkbox" at bounding box center [104, 136] width 5 height 5
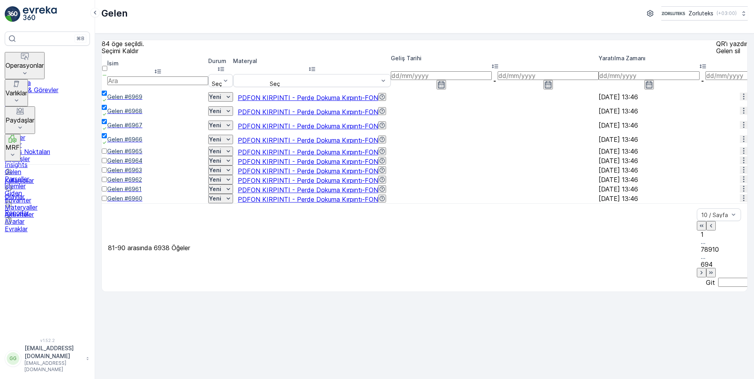
click at [107, 155] on div at bounding box center [105, 155] width 6 height 0
click at [107, 154] on input "checkbox" at bounding box center [104, 151] width 5 height 5
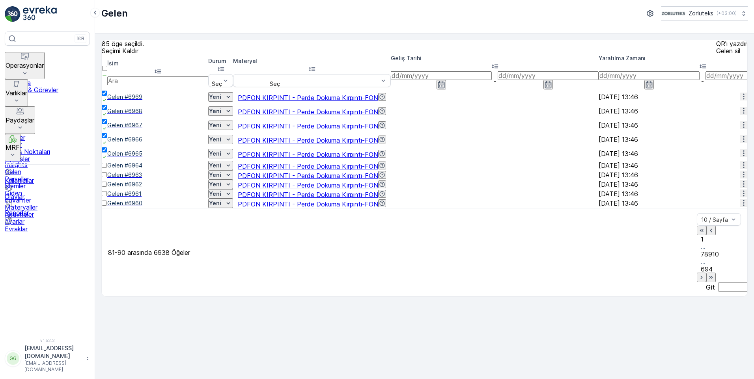
click at [107, 169] on div at bounding box center [105, 169] width 6 height 0
click at [107, 168] on input "checkbox" at bounding box center [104, 165] width 5 height 5
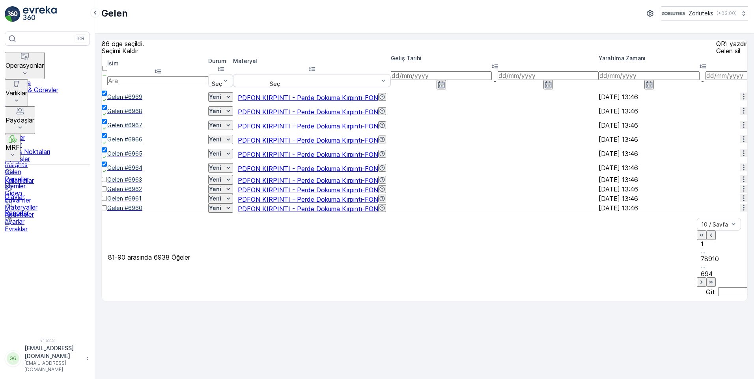
click at [107, 183] on div at bounding box center [105, 183] width 6 height 0
click at [107, 182] on input "checkbox" at bounding box center [104, 179] width 5 height 5
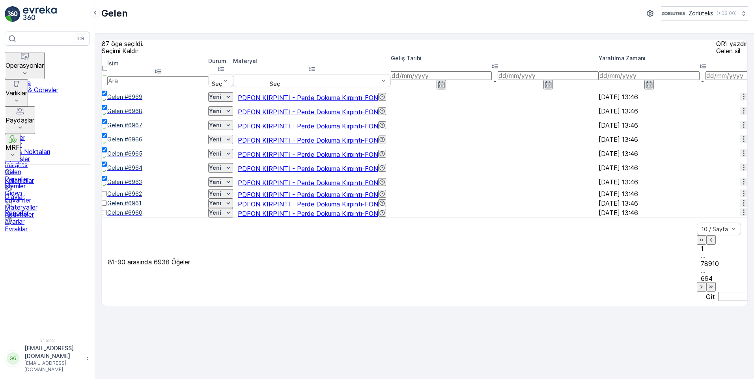
click at [107, 198] on div at bounding box center [105, 198] width 6 height 0
click at [107, 196] on input "checkbox" at bounding box center [104, 193] width 5 height 5
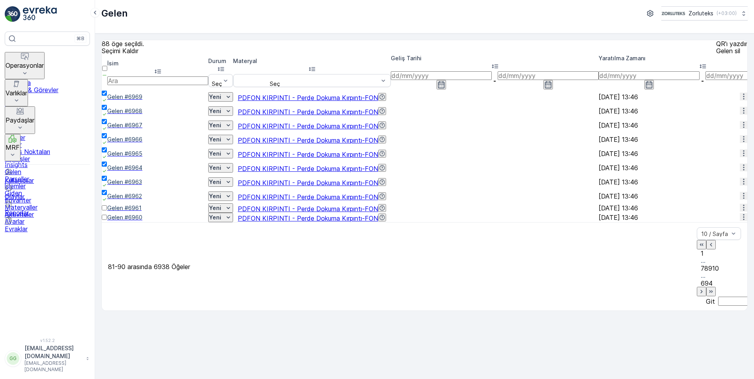
click at [107, 212] on div at bounding box center [105, 212] width 6 height 0
click at [107, 211] on input "checkbox" at bounding box center [104, 207] width 5 height 5
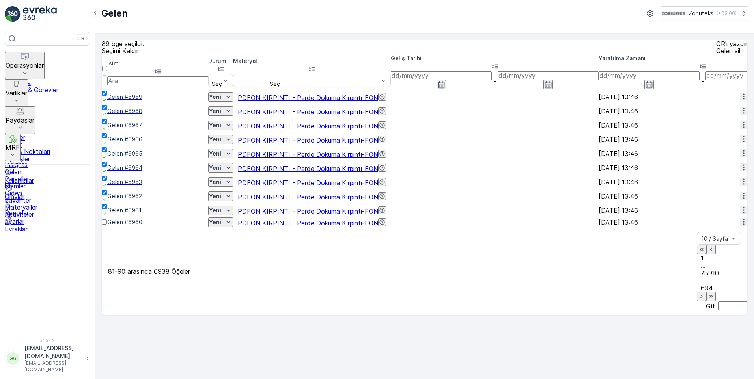
click at [107, 226] on div at bounding box center [105, 226] width 6 height 0
click at [107, 225] on input "checkbox" at bounding box center [104, 222] width 5 height 5
click at [697, 297] on icon "button" at bounding box center [701, 301] width 8 height 8
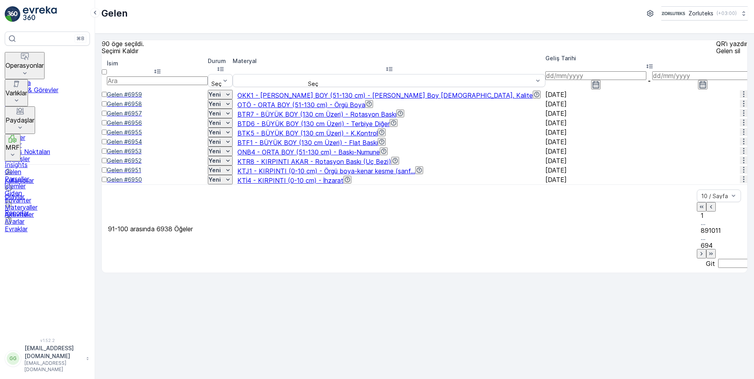
click at [707, 211] on icon "button" at bounding box center [711, 207] width 8 height 8
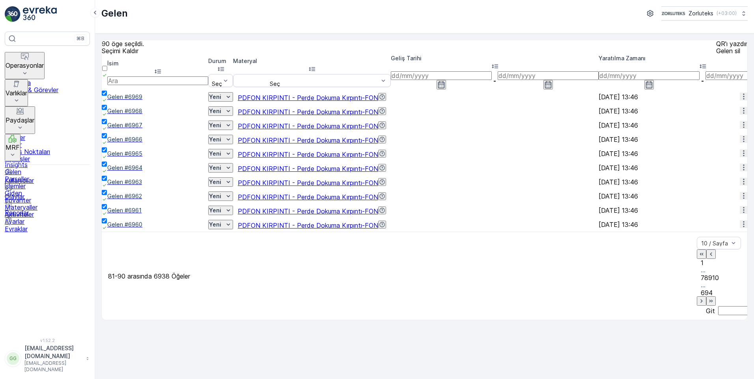
click at [697, 297] on icon "button" at bounding box center [701, 301] width 8 height 8
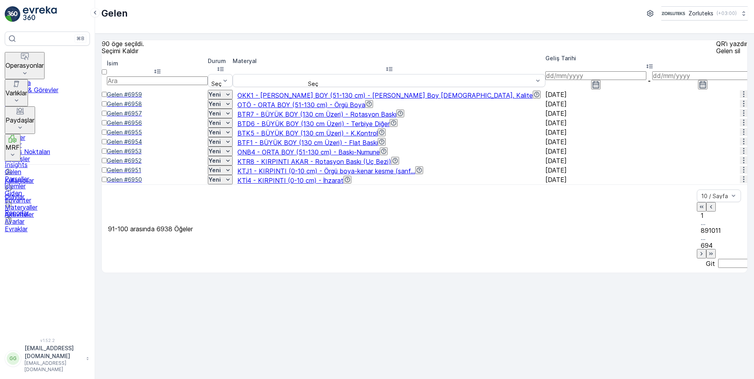
click at [710, 209] on icon "button" at bounding box center [711, 207] width 2 height 4
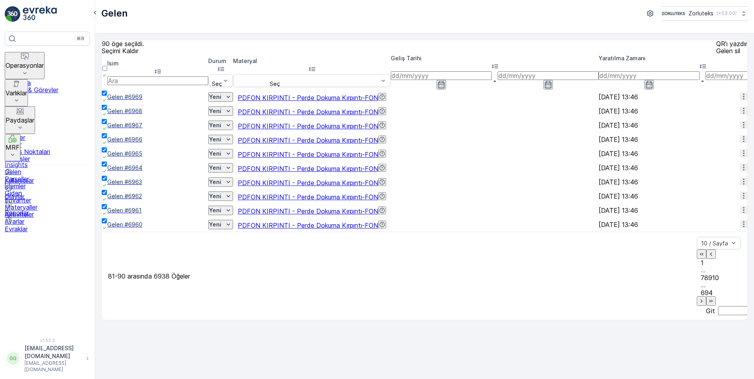
click at [707, 258] on icon "button" at bounding box center [711, 254] width 8 height 8
click at [706, 259] on button "button" at bounding box center [710, 254] width 9 height 9
click at [707, 258] on icon "button" at bounding box center [711, 254] width 8 height 8
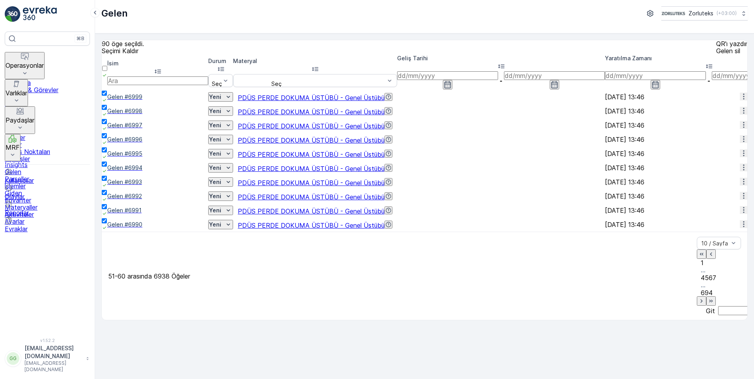
click at [707, 258] on icon "button" at bounding box center [711, 254] width 8 height 8
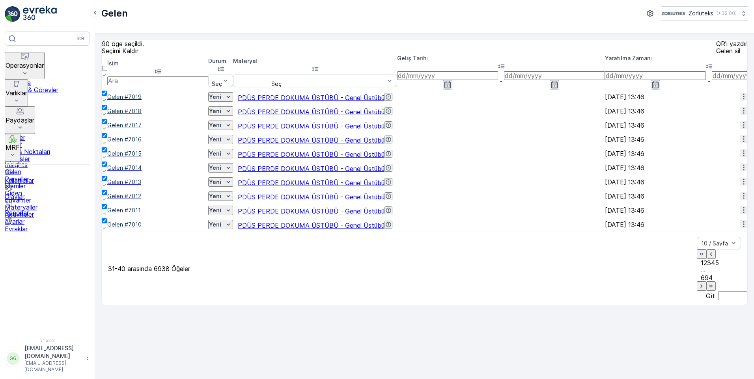
click at [716, 47] on p "QR'ı yazdır" at bounding box center [731, 43] width 31 height 7
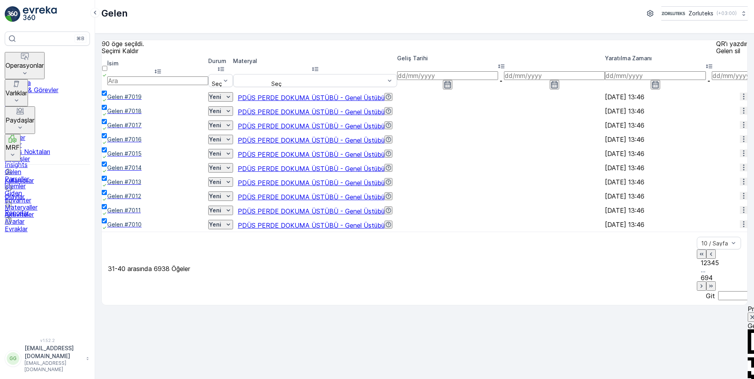
drag, startPoint x: 643, startPoint y: 327, endPoint x: 645, endPoint y: 367, distance: 39.5
